Goal: Check status: Check status

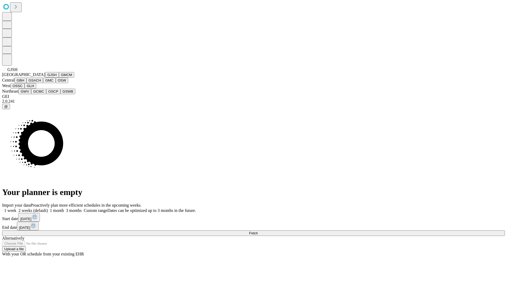
click at [45, 78] on button "GJSH" at bounding box center [52, 75] width 14 height 6
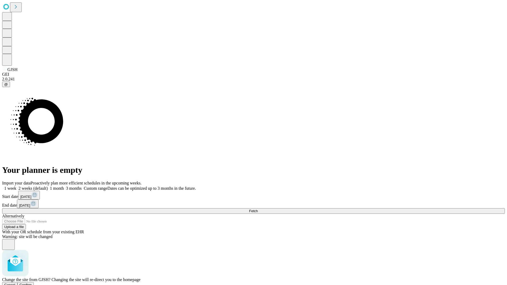
click at [32, 283] on span "Confirm" at bounding box center [26, 285] width 12 height 4
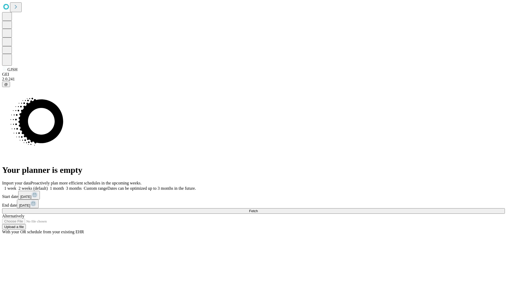
click at [16, 186] on label "1 week" at bounding box center [9, 188] width 14 height 4
click at [258, 209] on span "Fetch" at bounding box center [253, 211] width 9 height 4
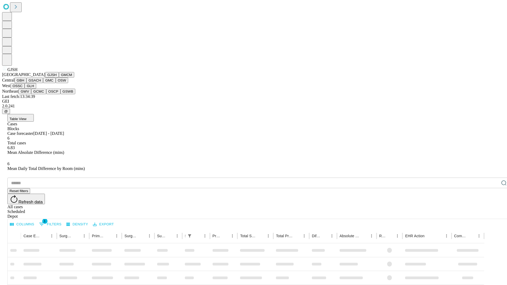
click at [59, 78] on button "GMCM" at bounding box center [66, 75] width 15 height 6
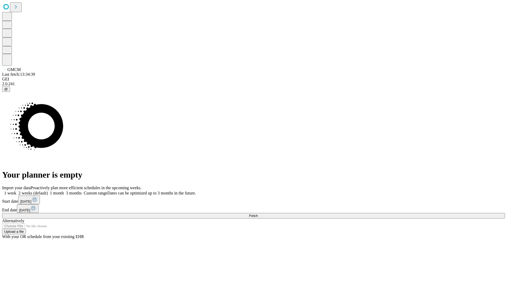
click at [16, 191] on label "1 week" at bounding box center [9, 193] width 14 height 4
click at [258, 214] on span "Fetch" at bounding box center [253, 216] width 9 height 4
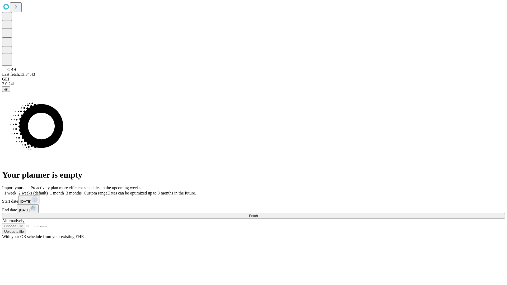
click at [16, 191] on label "1 week" at bounding box center [9, 193] width 14 height 4
click at [258, 214] on span "Fetch" at bounding box center [253, 216] width 9 height 4
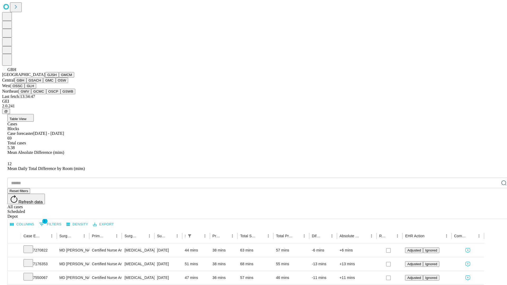
click at [41, 83] on button "GSACH" at bounding box center [34, 81] width 17 height 6
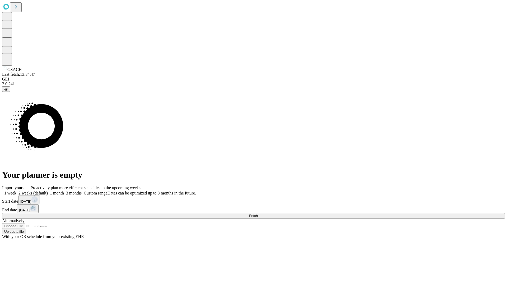
click at [16, 191] on label "1 week" at bounding box center [9, 193] width 14 height 4
click at [258, 214] on span "Fetch" at bounding box center [253, 216] width 9 height 4
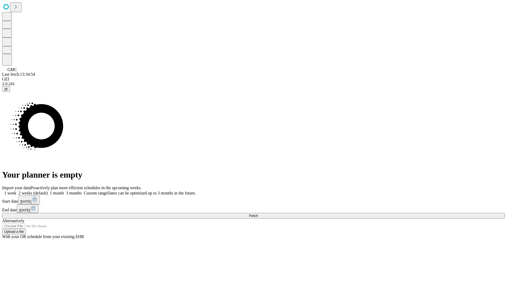
click at [16, 191] on label "1 week" at bounding box center [9, 193] width 14 height 4
click at [258, 214] on span "Fetch" at bounding box center [253, 216] width 9 height 4
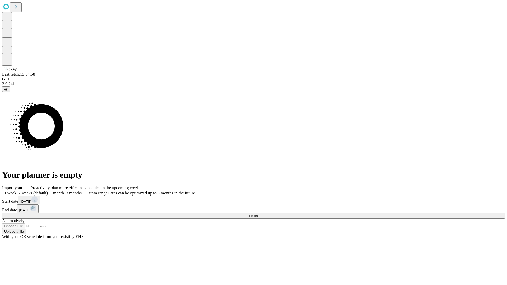
click at [16, 191] on label "1 week" at bounding box center [9, 193] width 14 height 4
click at [258, 214] on span "Fetch" at bounding box center [253, 216] width 9 height 4
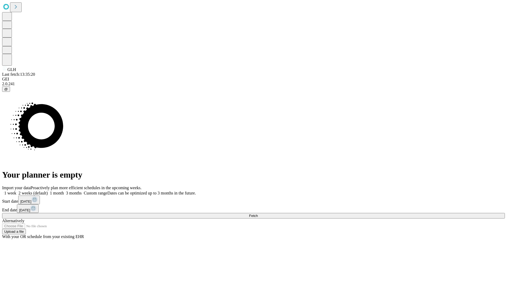
click at [16, 191] on label "1 week" at bounding box center [9, 193] width 14 height 4
click at [258, 214] on span "Fetch" at bounding box center [253, 216] width 9 height 4
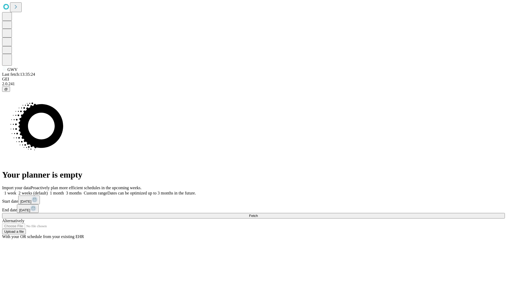
click at [16, 191] on label "1 week" at bounding box center [9, 193] width 14 height 4
click at [258, 214] on span "Fetch" at bounding box center [253, 216] width 9 height 4
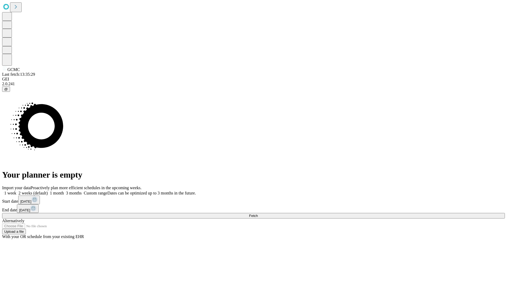
click at [258, 214] on span "Fetch" at bounding box center [253, 216] width 9 height 4
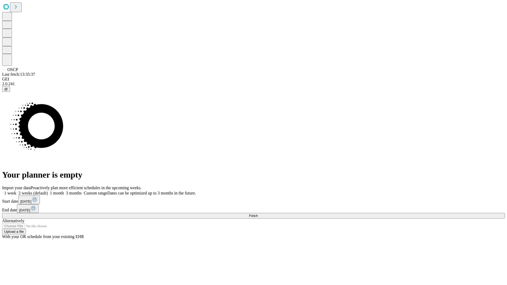
click at [258, 214] on span "Fetch" at bounding box center [253, 216] width 9 height 4
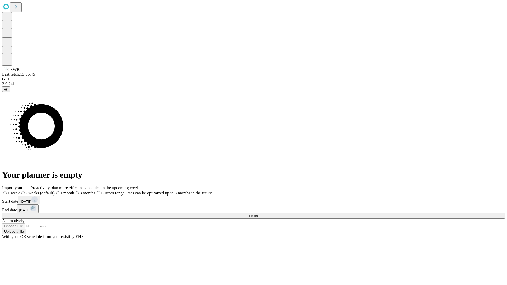
click at [20, 191] on label "1 week" at bounding box center [11, 193] width 18 height 4
click at [258, 214] on span "Fetch" at bounding box center [253, 216] width 9 height 4
